Goal: Information Seeking & Learning: Learn about a topic

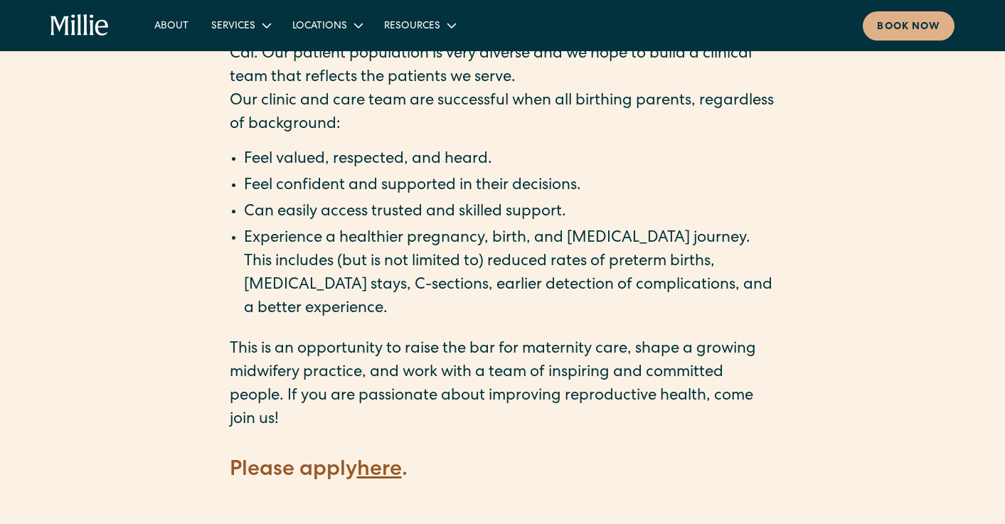
scroll to position [2169, 0]
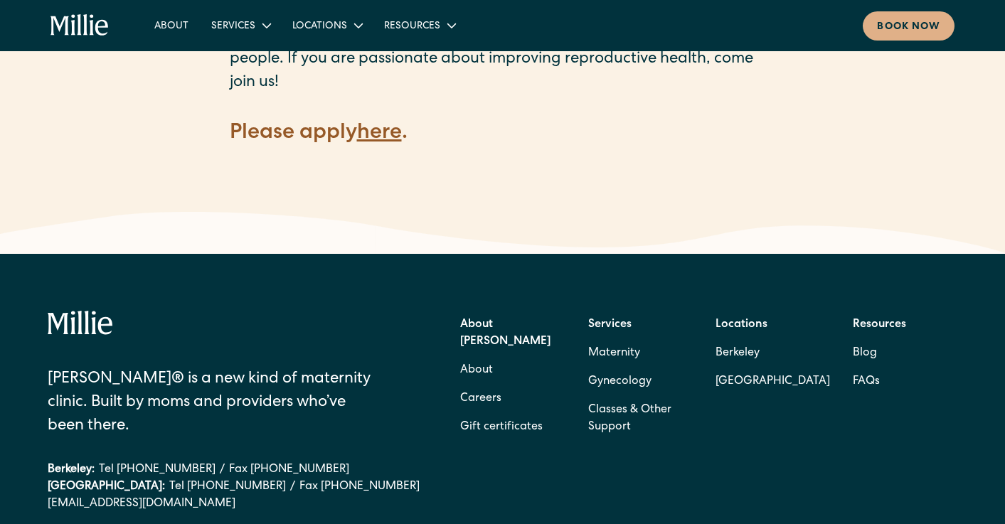
click at [380, 123] on strong "here" at bounding box center [379, 133] width 45 height 21
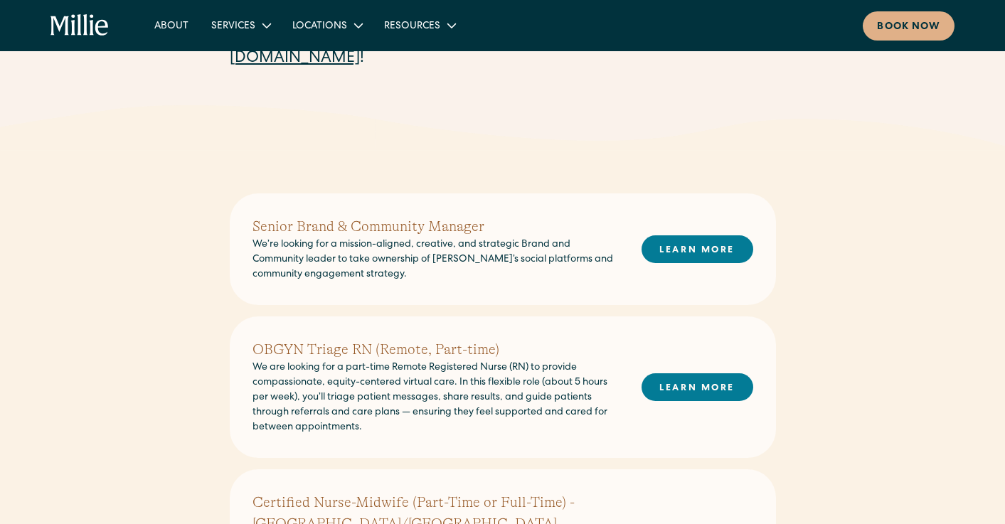
scroll to position [239, 0]
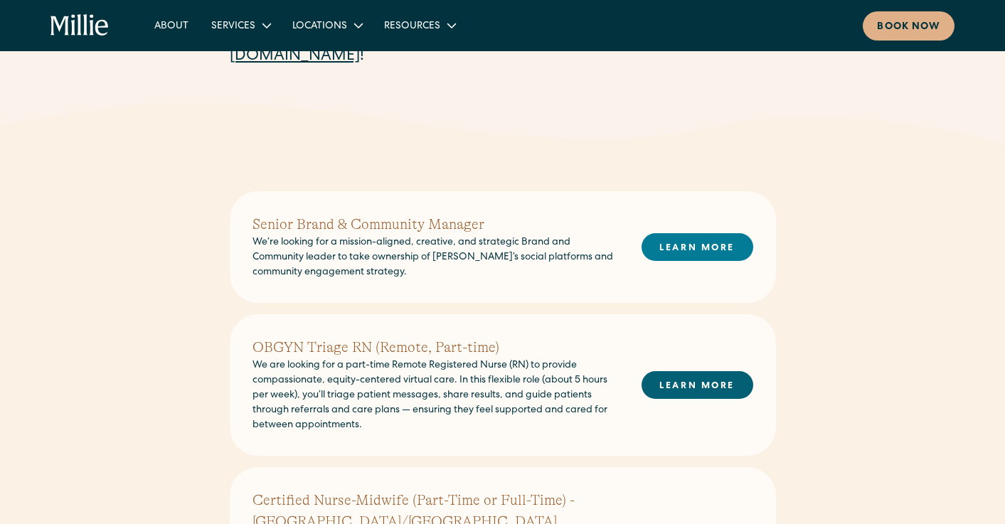
click at [720, 382] on link "LEARN MORE" at bounding box center [697, 385] width 112 height 28
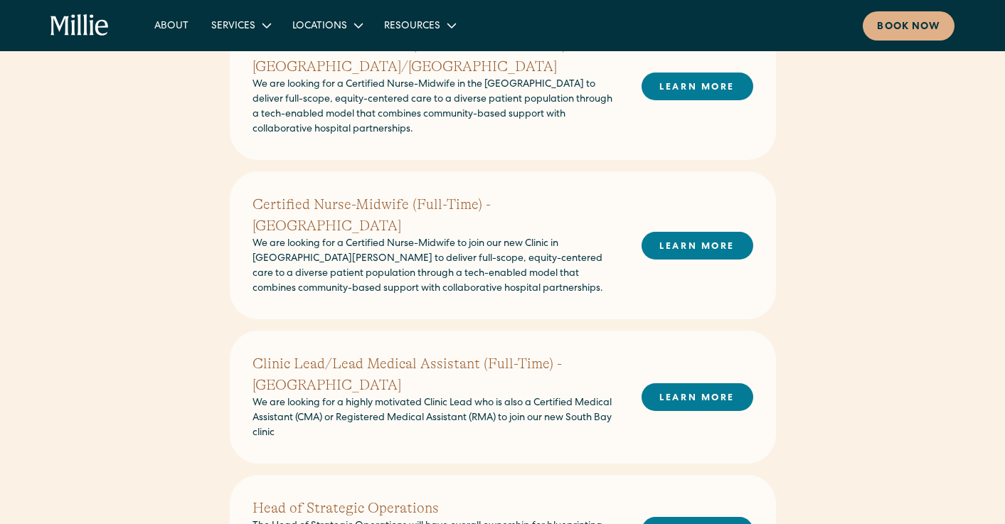
scroll to position [463, 0]
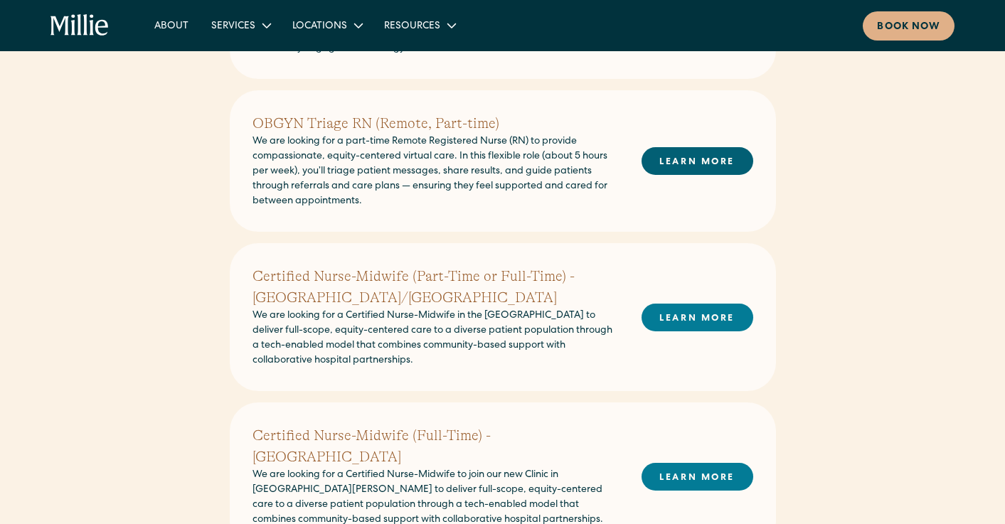
click at [733, 159] on link "LEARN MORE" at bounding box center [697, 161] width 112 height 28
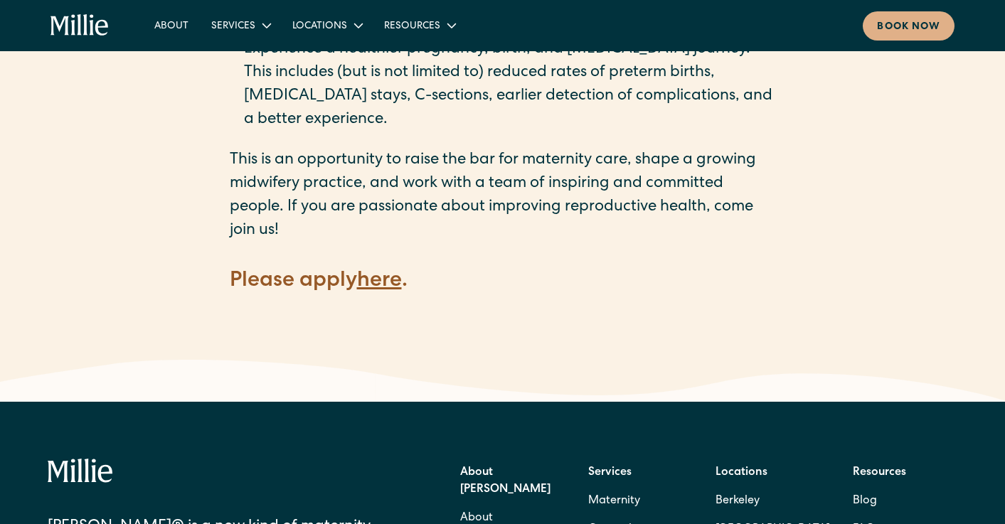
scroll to position [2023, 0]
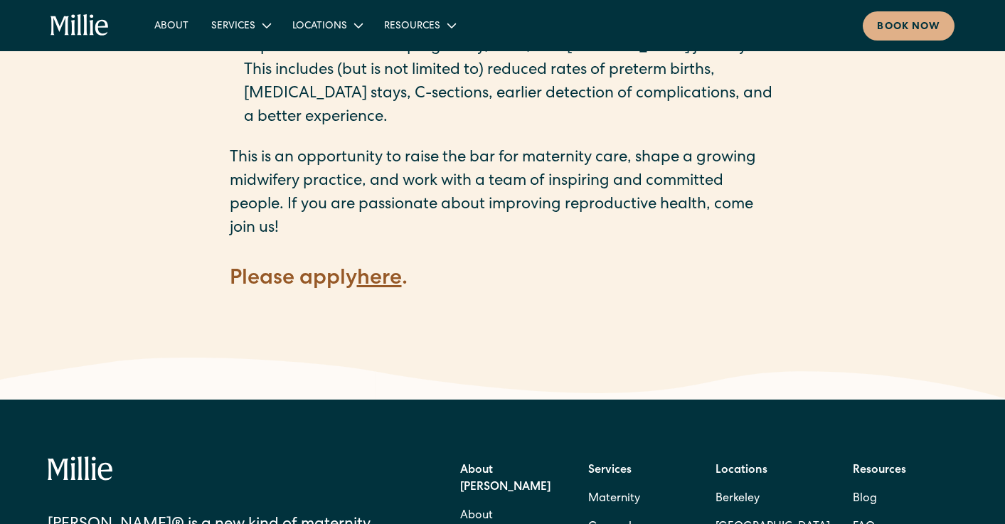
click at [373, 294] on p "‍" at bounding box center [503, 305] width 546 height 23
click at [384, 269] on strong "here" at bounding box center [379, 279] width 45 height 21
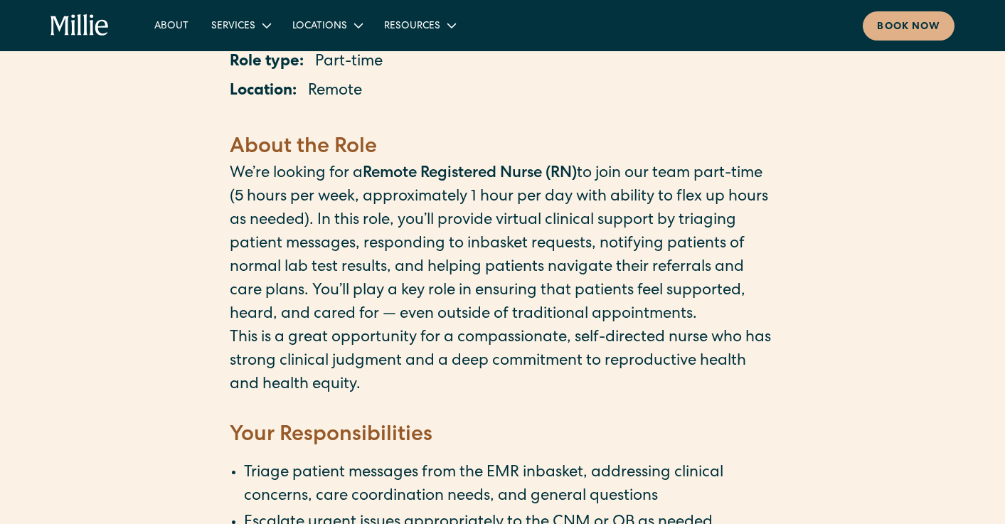
scroll to position [0, 0]
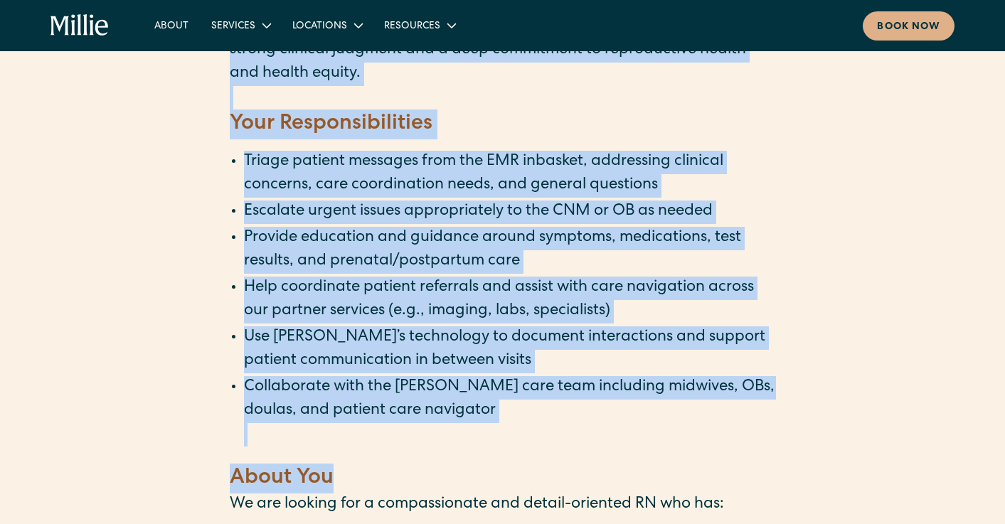
scroll to position [636, 0]
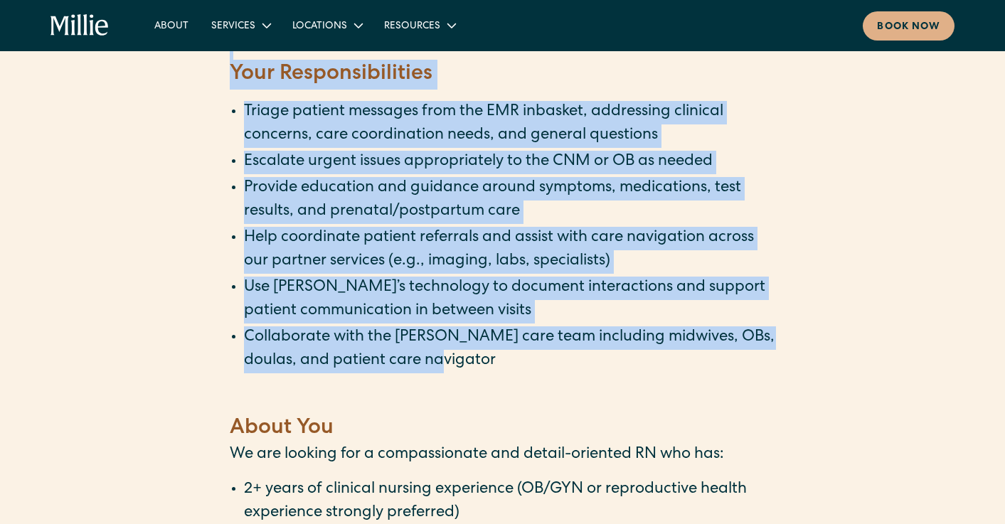
drag, startPoint x: 240, startPoint y: 124, endPoint x: 631, endPoint y: 381, distance: 467.3
copy main "LORE Ipsumd SI (Ametco, Adip-elit) Se doe tempori utl e dolo-magn Aliqua Enimad…"
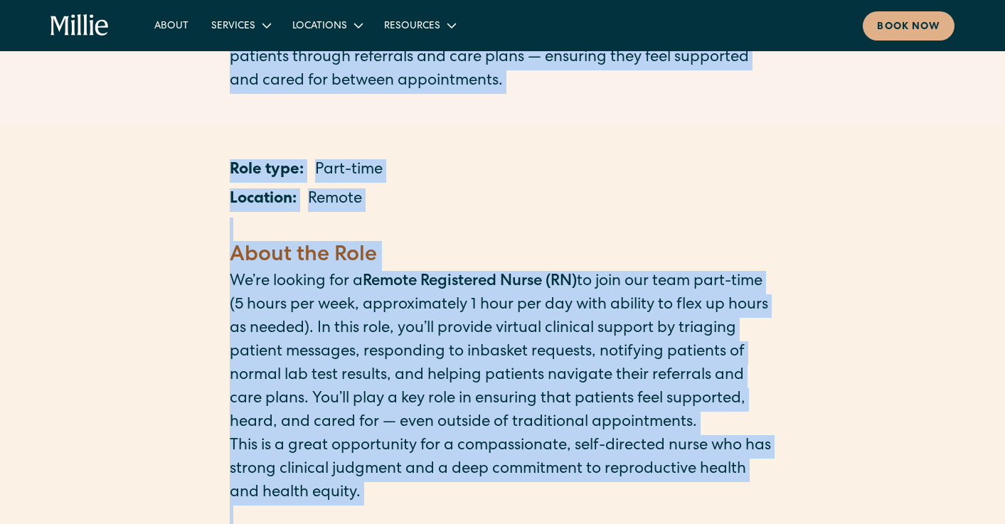
scroll to position [0, 0]
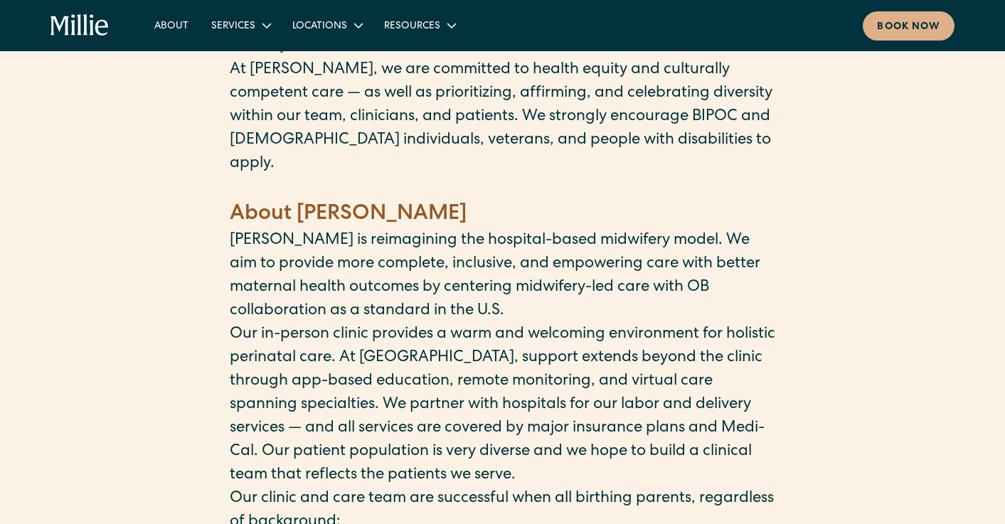
scroll to position [1452, 0]
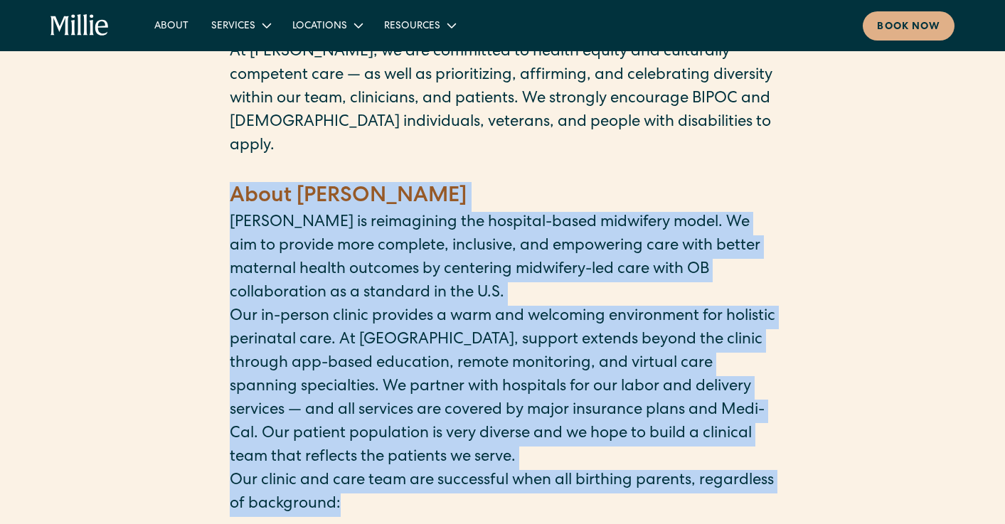
drag, startPoint x: 233, startPoint y: 196, endPoint x: 459, endPoint y: 494, distance: 374.1
click at [465, 503] on p "Our clinic and care team are successful when all birthing parents, regardless o…" at bounding box center [503, 493] width 546 height 47
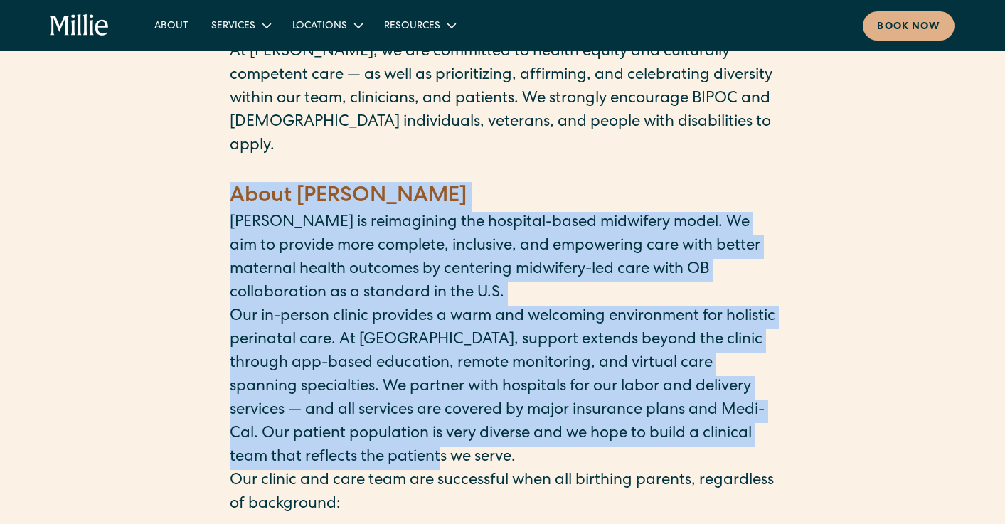
drag, startPoint x: 459, startPoint y: 463, endPoint x: 208, endPoint y: 198, distance: 365.7
copy div "About Millie ‍ Millie is reimagining the hospital-based midwifery model. We aim…"
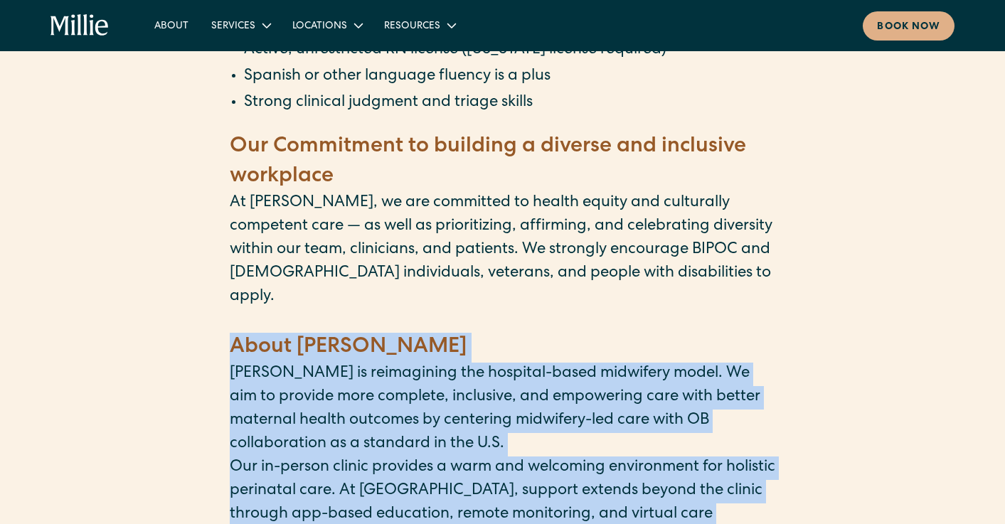
scroll to position [1304, 0]
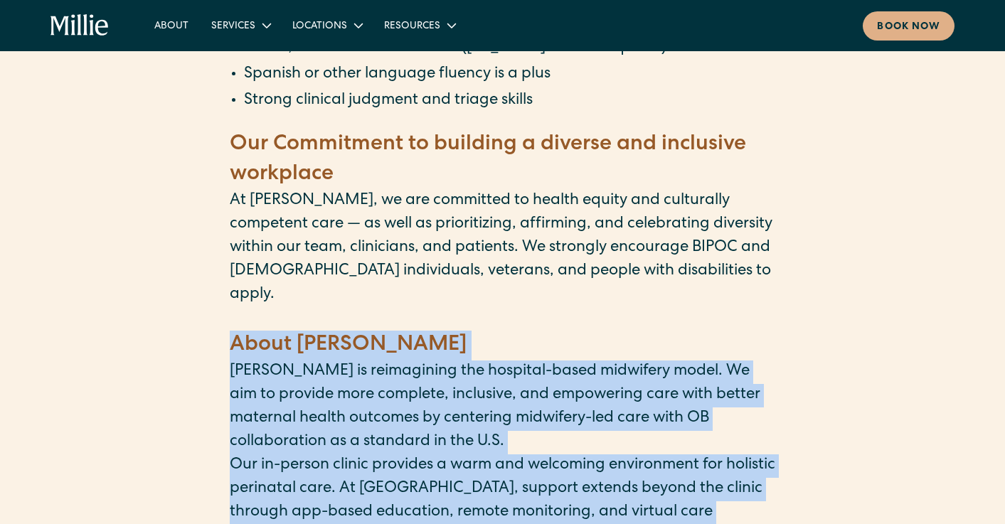
click at [404, 437] on p "‍ Millie is reimagining the hospital-based midwifery model. We aim to provide m…" at bounding box center [503, 408] width 546 height 94
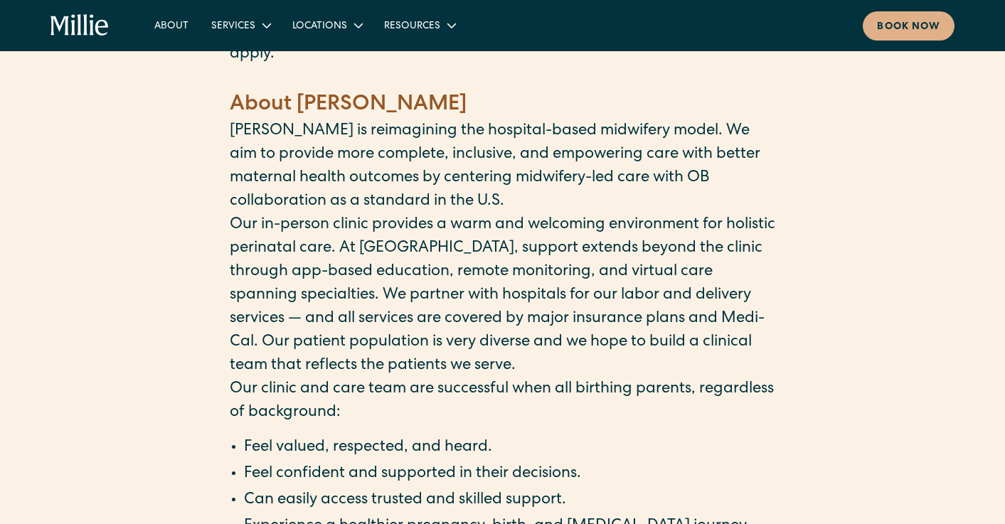
scroll to position [1547, 0]
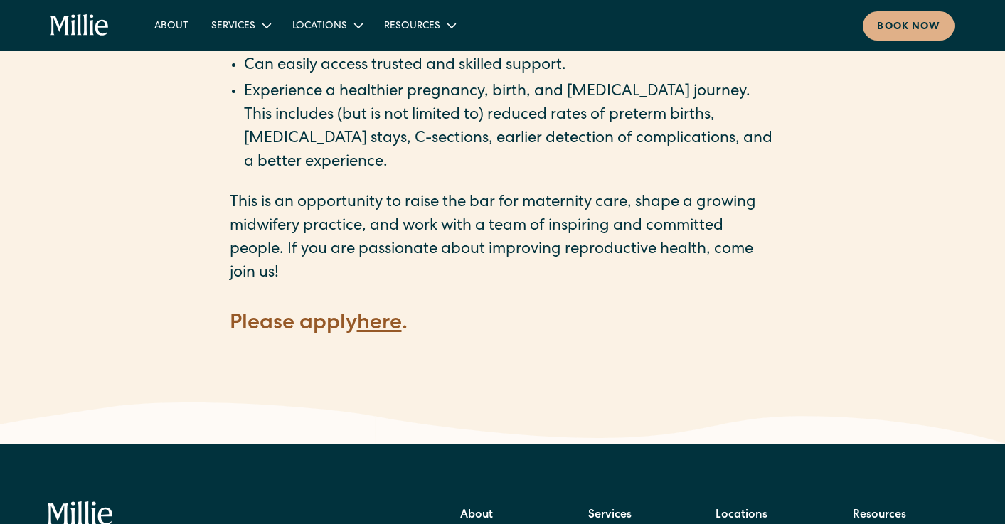
scroll to position [2352, 0]
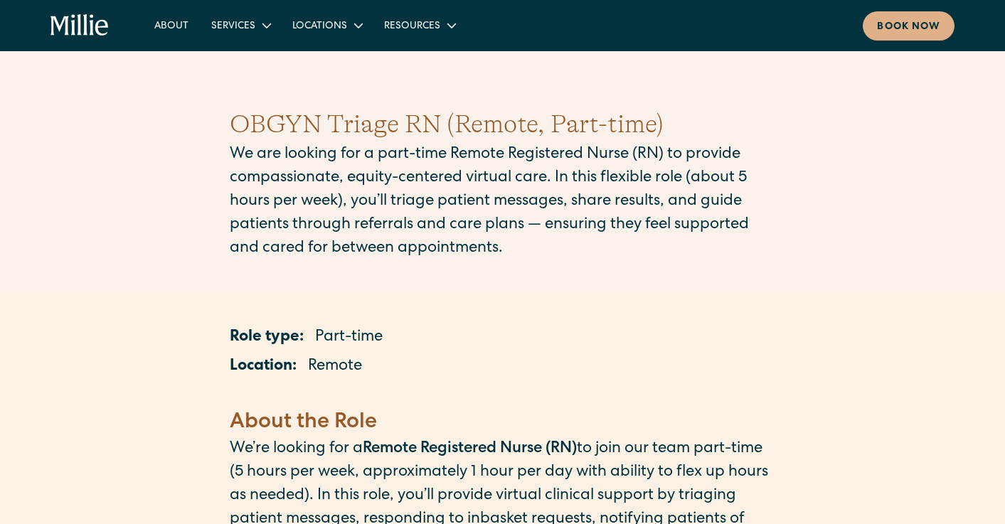
click at [95, 34] on icon "home" at bounding box center [79, 25] width 59 height 23
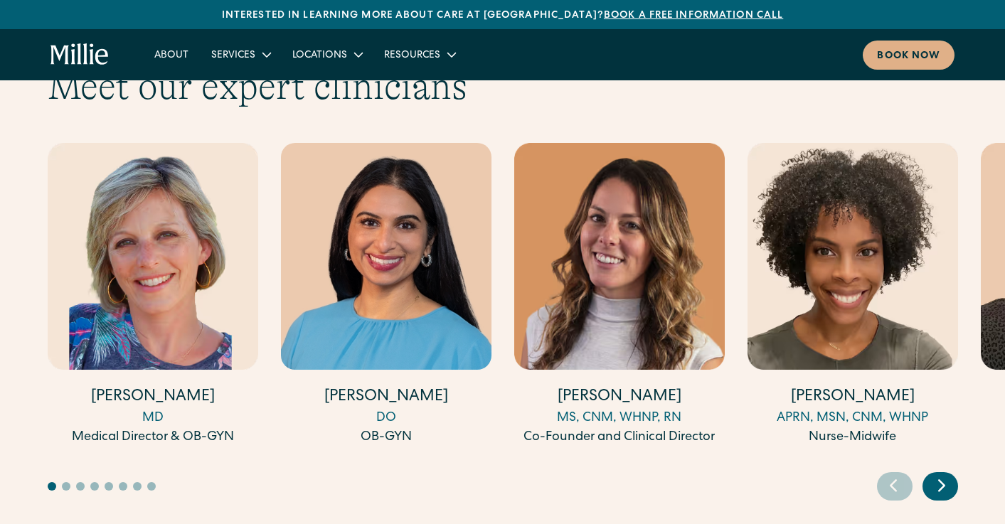
scroll to position [3931, 0]
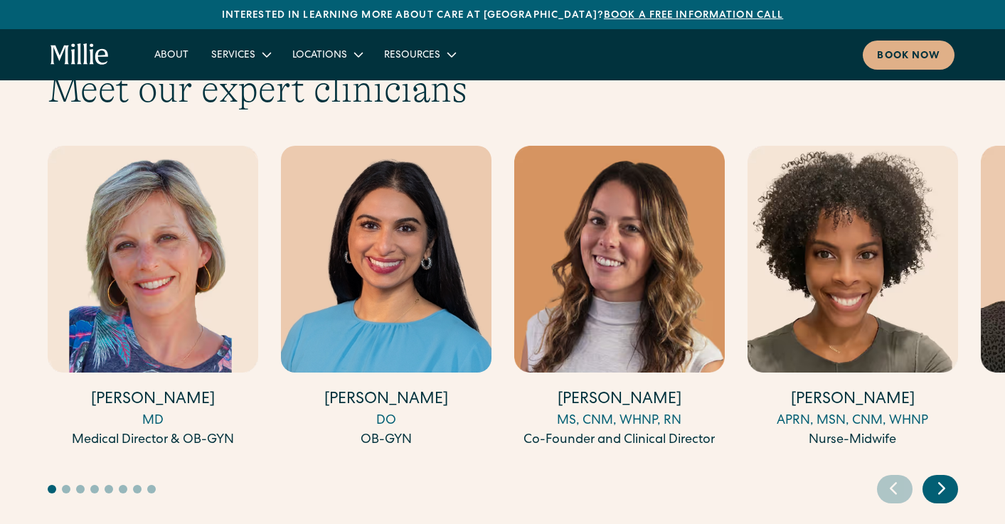
click at [930, 475] on div "Next slide" at bounding box center [940, 489] width 36 height 28
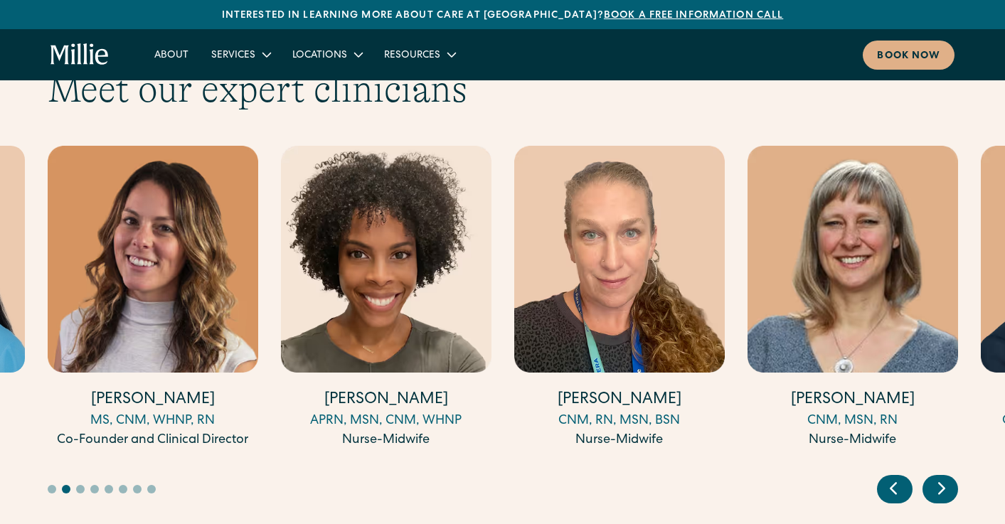
click at [941, 484] on icon "Next slide" at bounding box center [942, 489] width 6 height 11
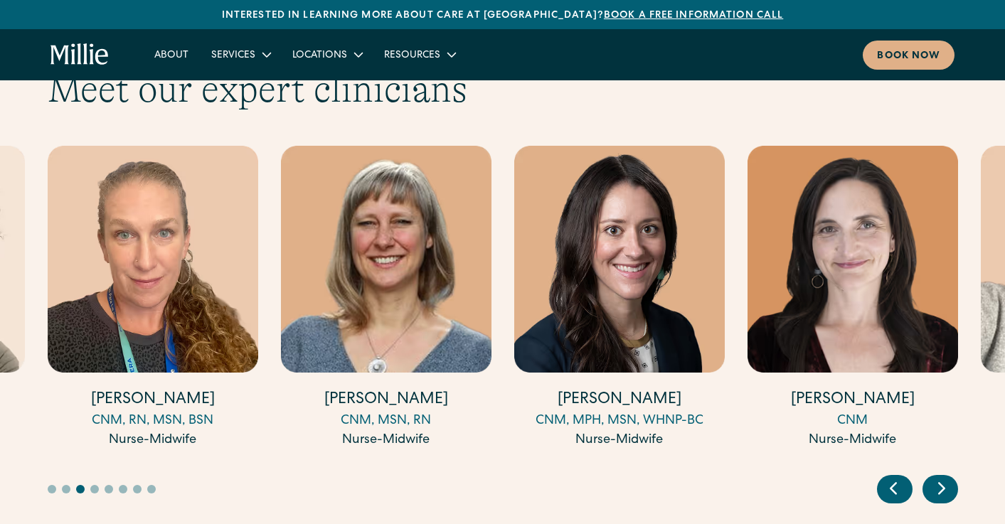
click at [941, 484] on icon "Next slide" at bounding box center [942, 489] width 6 height 11
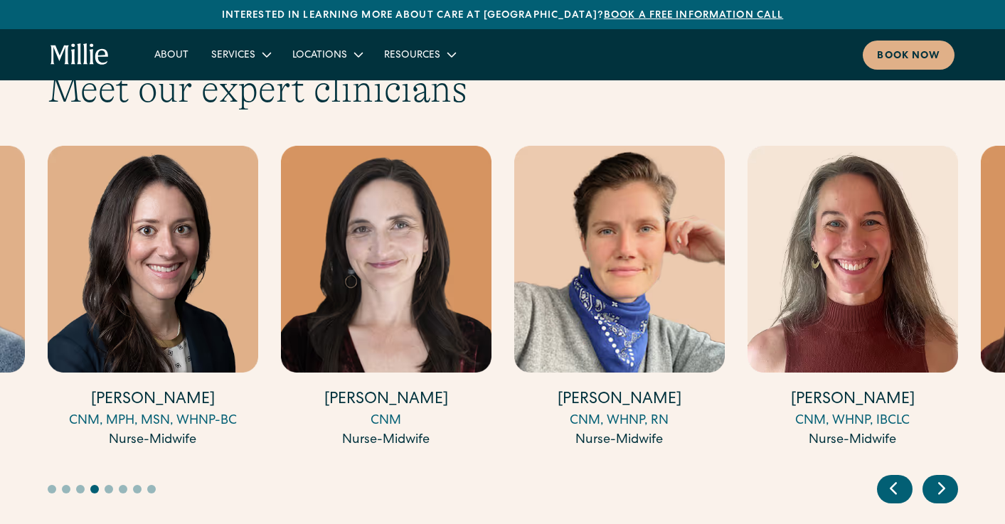
click at [941, 484] on icon "Next slide" at bounding box center [942, 489] width 6 height 11
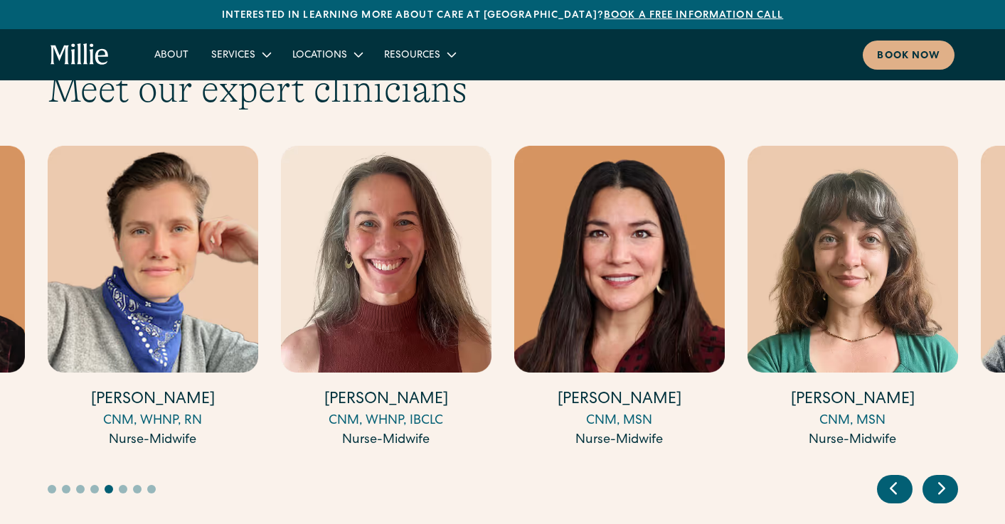
click at [941, 484] on icon "Next slide" at bounding box center [942, 489] width 6 height 11
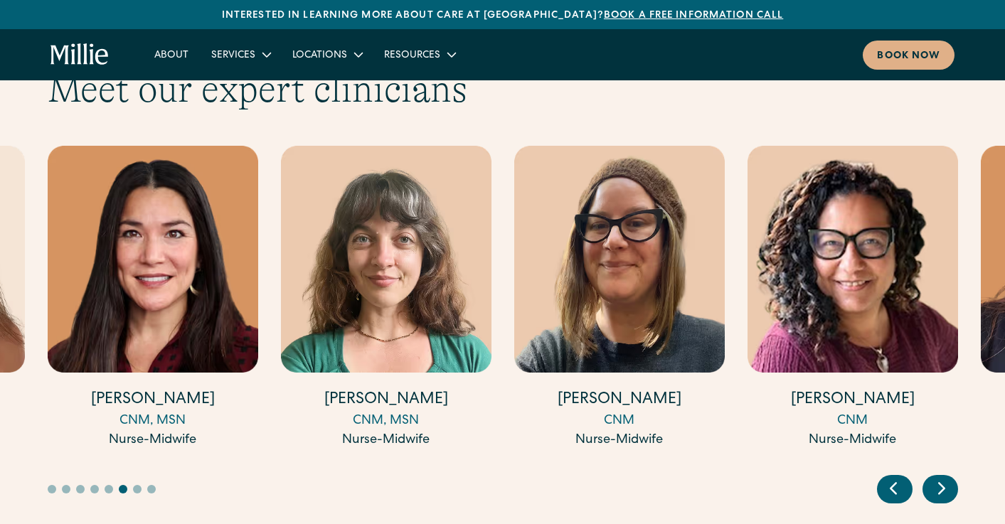
click at [941, 484] on icon "Next slide" at bounding box center [942, 489] width 6 height 11
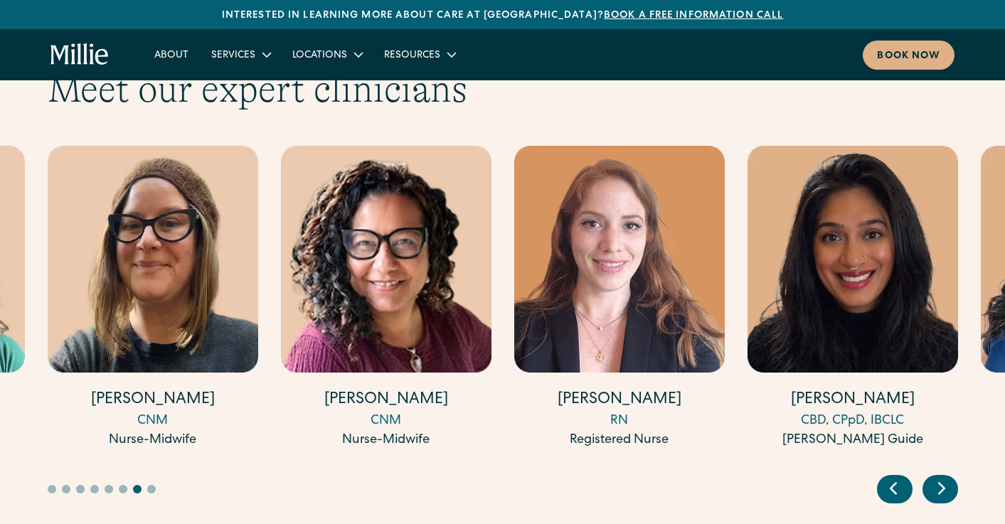
click at [941, 484] on icon "Next slide" at bounding box center [942, 489] width 6 height 11
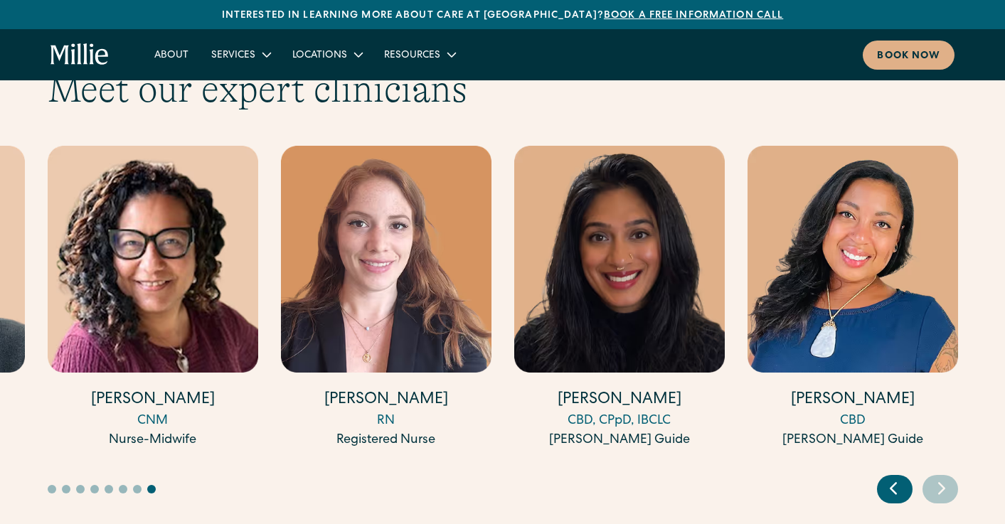
click at [941, 484] on icon "Next slide" at bounding box center [942, 489] width 6 height 11
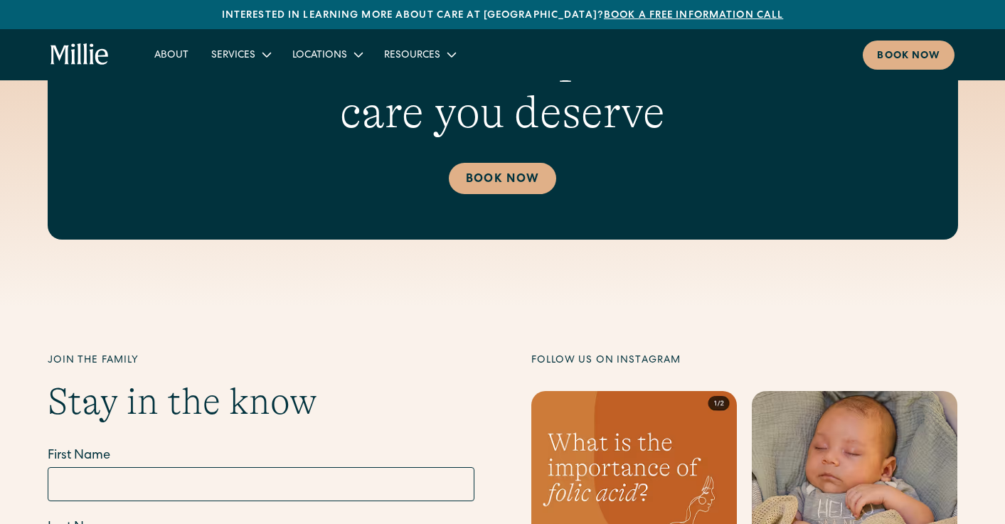
scroll to position [5866, 0]
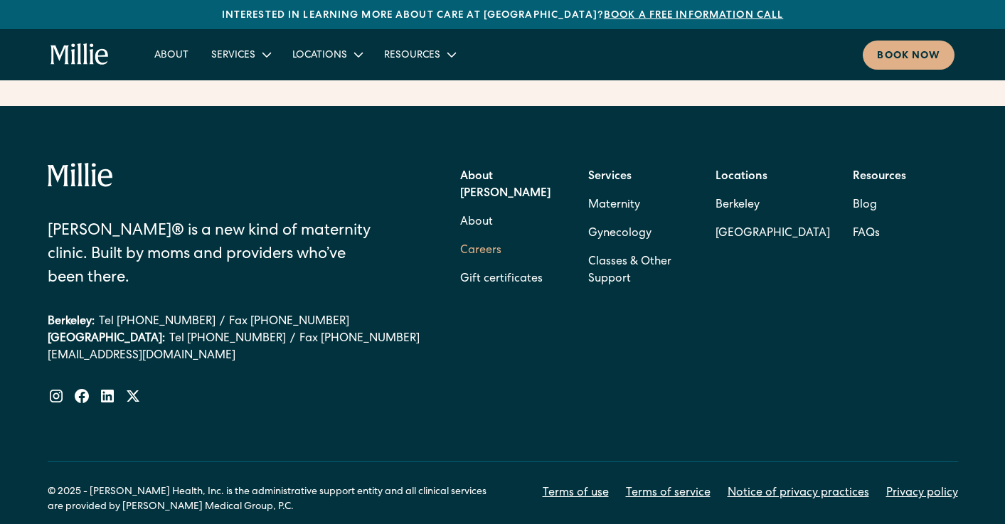
click at [495, 237] on link "Careers" at bounding box center [480, 251] width 41 height 28
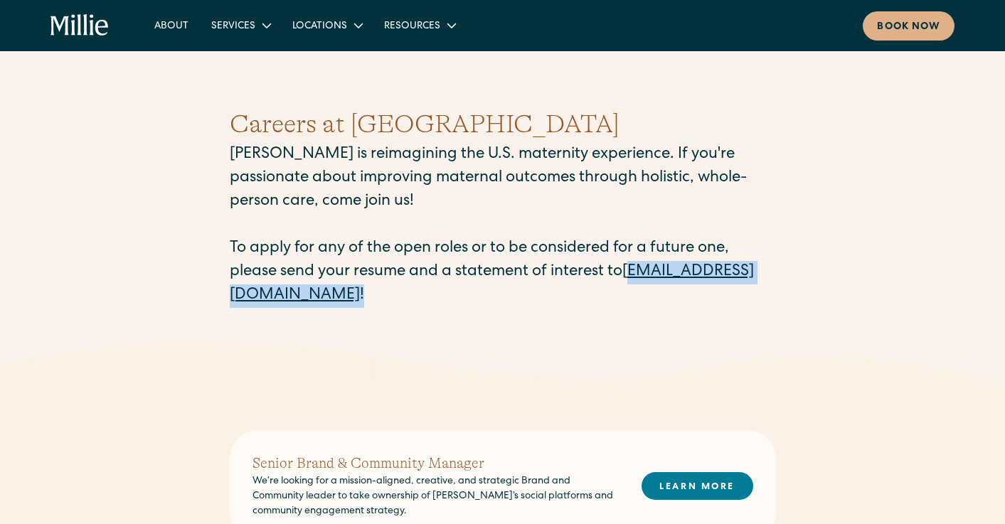
drag, startPoint x: 420, startPoint y: 299, endPoint x: 240, endPoint y: 305, distance: 179.3
click at [240, 305] on p "[PERSON_NAME] is reimagining the U.S. maternity experience. If you're passionat…" at bounding box center [503, 226] width 546 height 164
copy p "[EMAIL_ADDRESS][DOMAIN_NAME] !"
click at [453, 292] on p "[PERSON_NAME] is reimagining the U.S. maternity experience. If you're passionat…" at bounding box center [503, 226] width 546 height 164
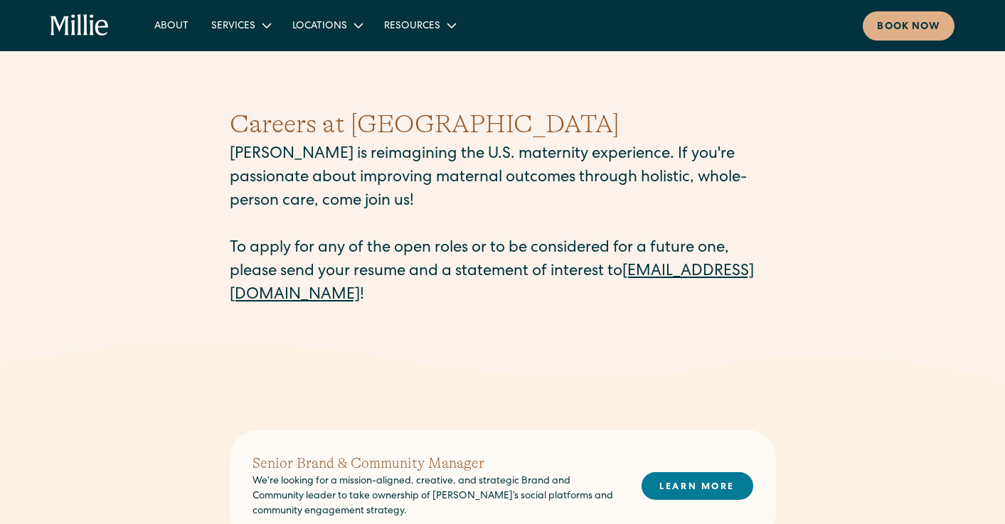
click at [394, 297] on link "[EMAIL_ADDRESS][DOMAIN_NAME]" at bounding box center [492, 284] width 524 height 39
click at [374, 297] on link "[EMAIL_ADDRESS][DOMAIN_NAME]" at bounding box center [492, 284] width 524 height 39
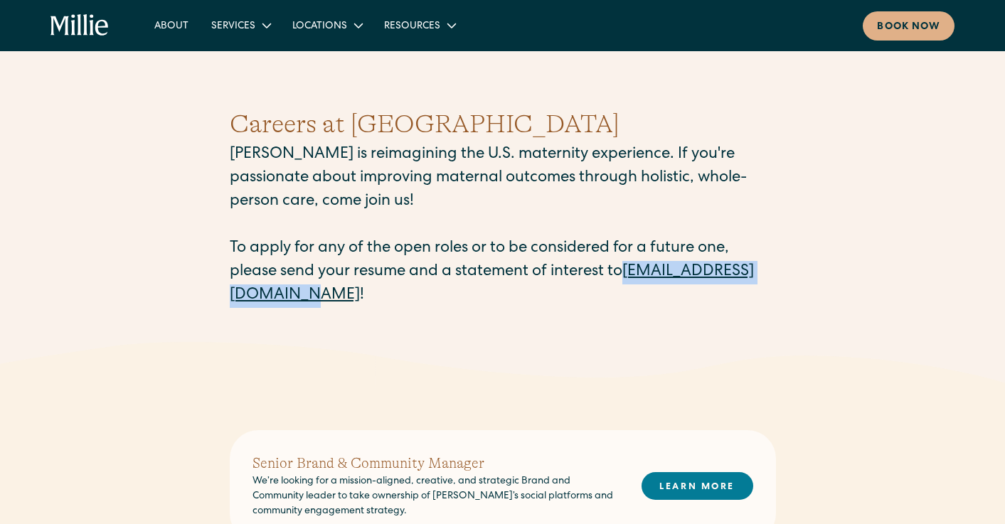
drag, startPoint x: 404, startPoint y: 298, endPoint x: 233, endPoint y: 301, distance: 170.7
click at [231, 301] on p "[PERSON_NAME] is reimagining the U.S. maternity experience. If you're passionat…" at bounding box center [503, 226] width 546 height 164
copy link "[EMAIL_ADDRESS][DOMAIN_NAME]"
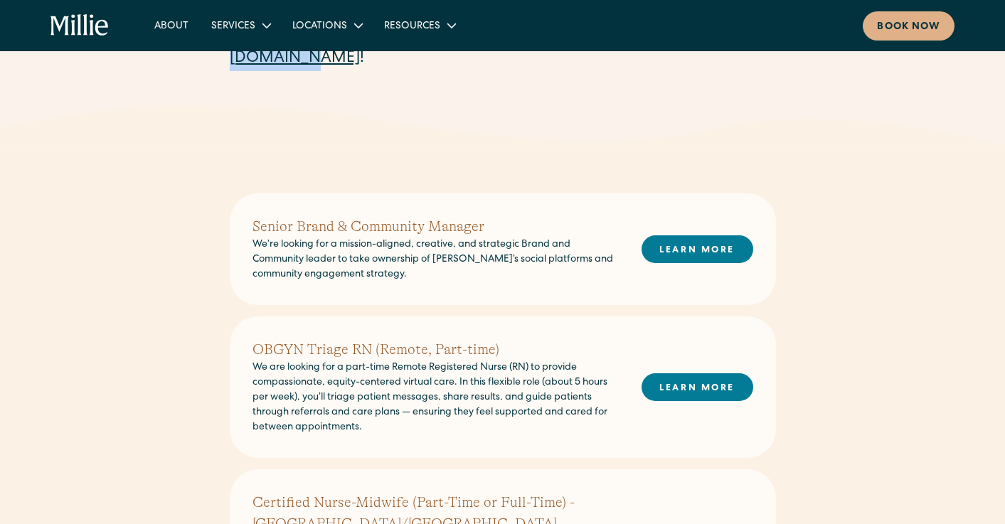
scroll to position [238, 0]
